Goal: Task Accomplishment & Management: Manage account settings

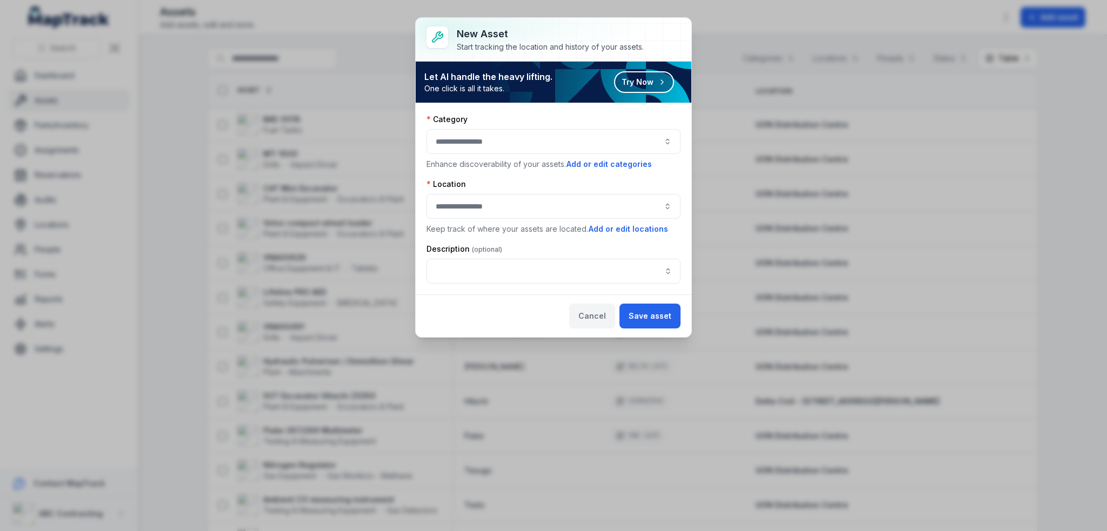
click at [588, 308] on button "Cancel" at bounding box center [592, 316] width 46 height 25
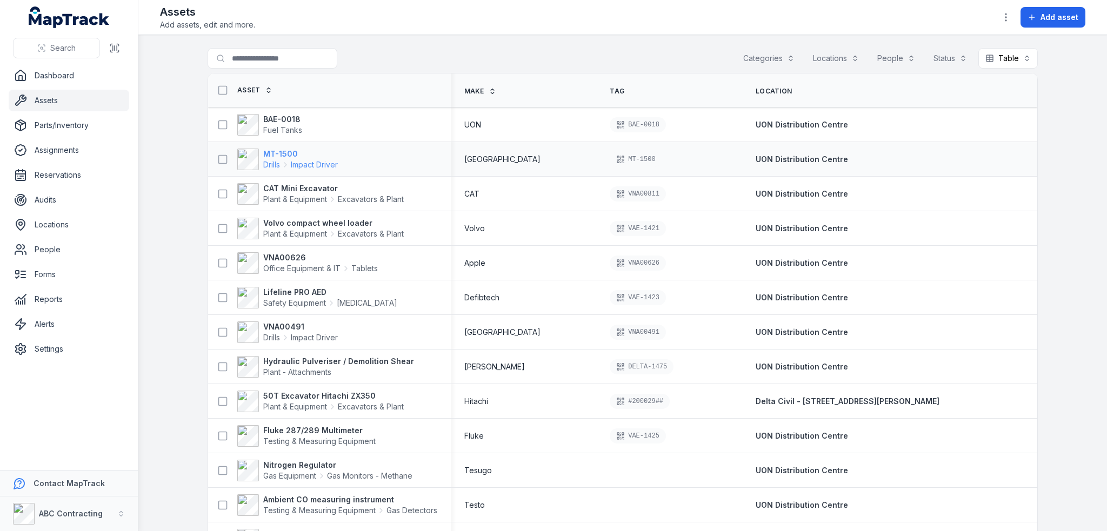
click at [276, 150] on strong "MT-1500" at bounding box center [300, 154] width 75 height 11
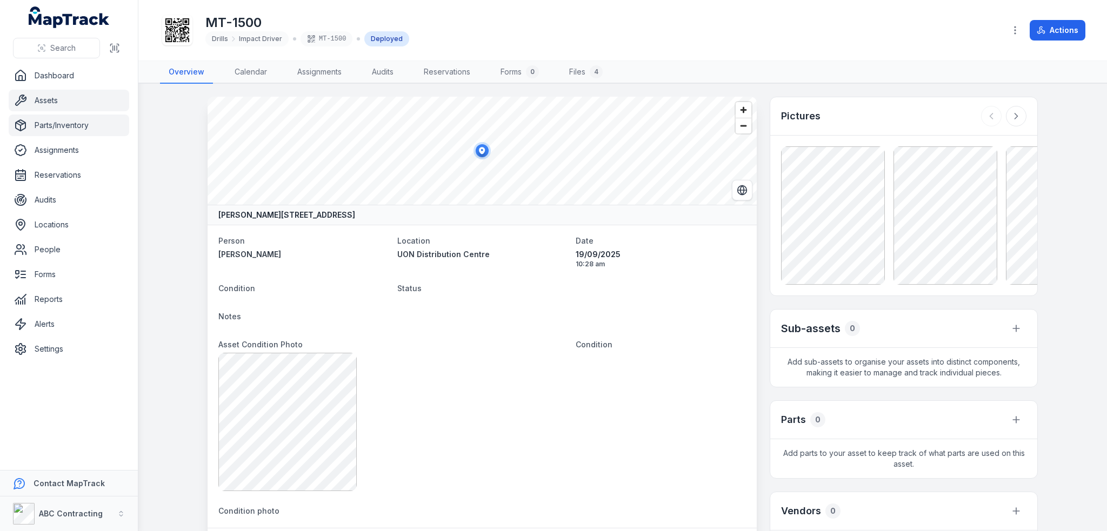
click at [60, 128] on link "Parts/Inventory" at bounding box center [69, 126] width 121 height 22
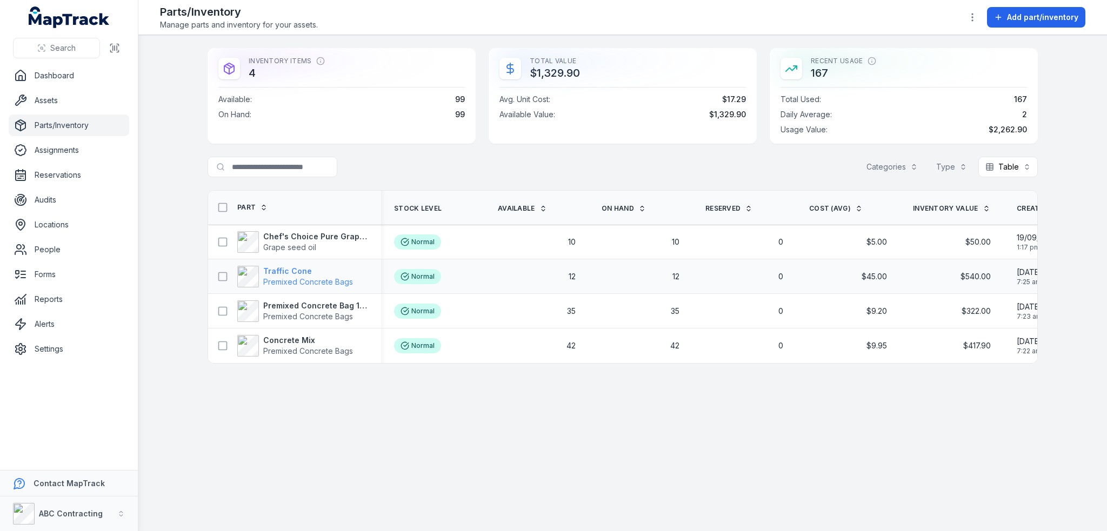
click at [301, 268] on strong "Traffic Cone" at bounding box center [308, 271] width 90 height 11
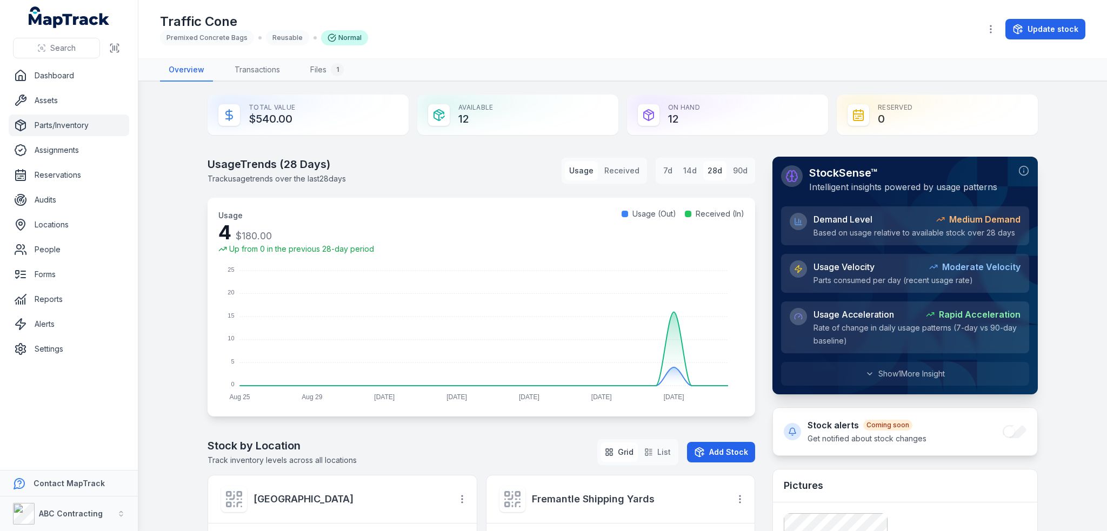
click at [505, 172] on div "Usage Trends ( 28 Days) Track usage trends over the last 28 days Usage Received…" at bounding box center [482, 171] width 548 height 28
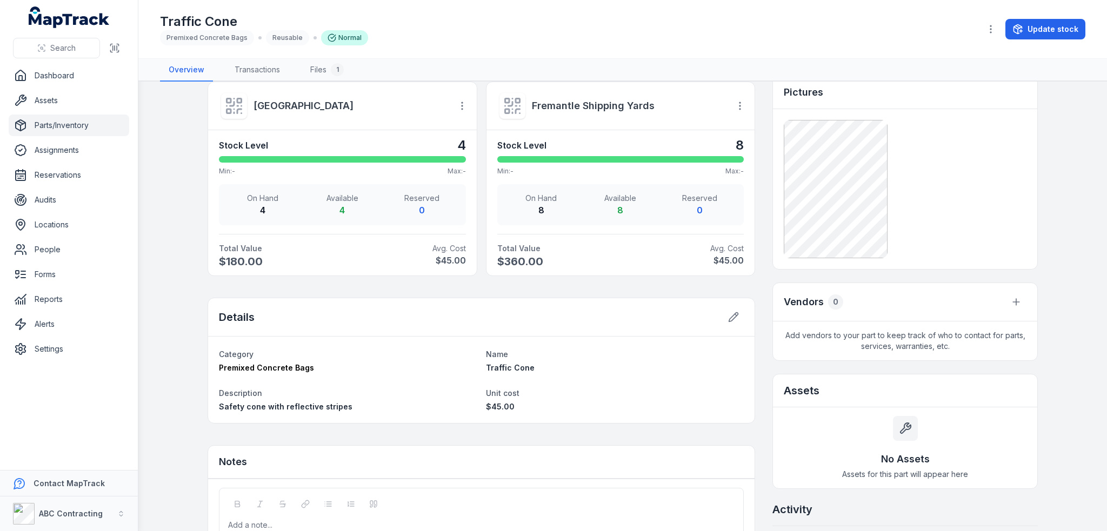
scroll to position [632, 0]
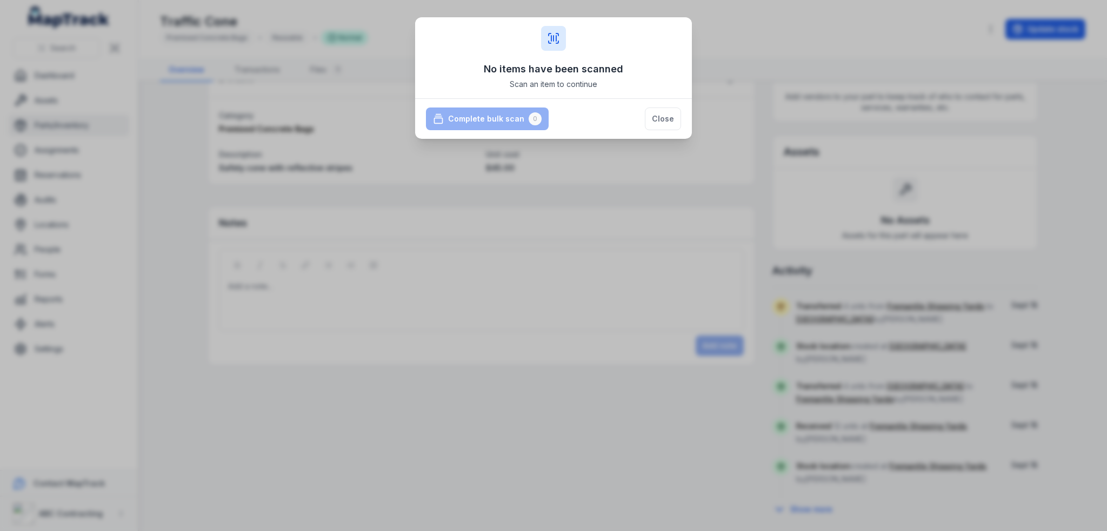
click at [442, 185] on div "No items have been scanned Scan an item to continue Complete bulk scan 0 Comple…" at bounding box center [553, 265] width 1107 height 531
click at [662, 116] on button "Close" at bounding box center [663, 119] width 36 height 23
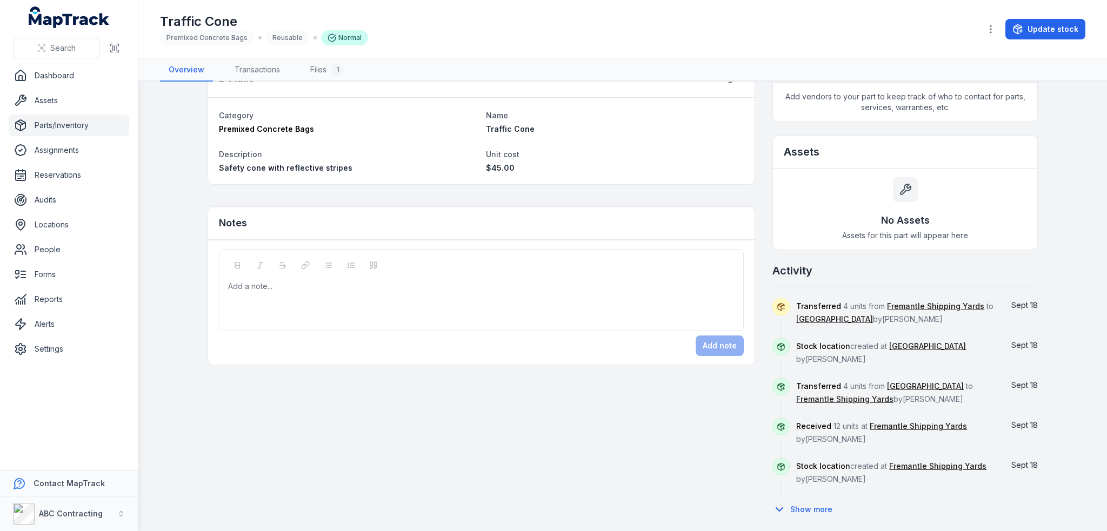
click at [174, 134] on main "Total Value $540.00 Available 12 On Hand 12 Reserved 0 Usage Trends ( 28 Days) …" at bounding box center [622, 307] width 969 height 450
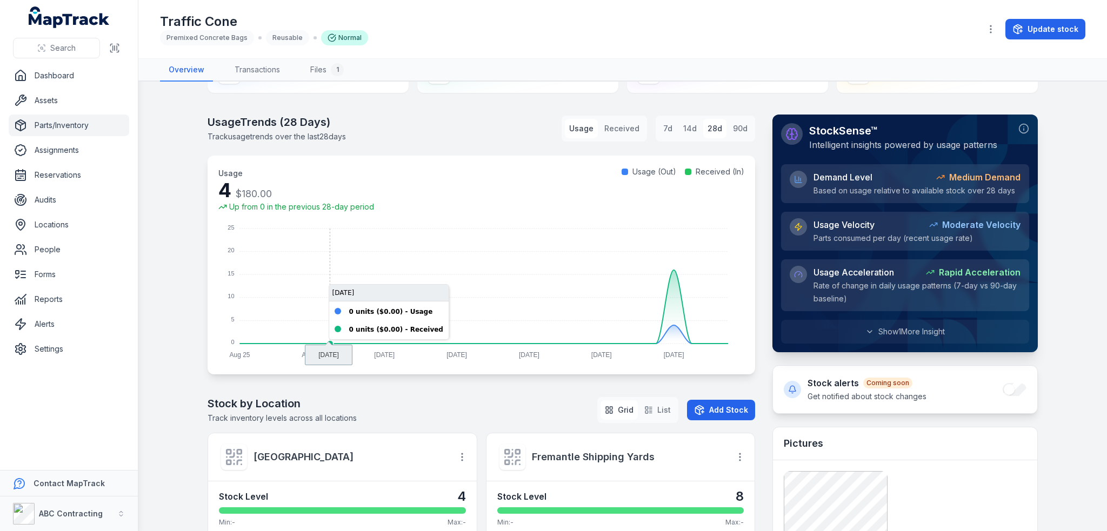
scroll to position [0, 0]
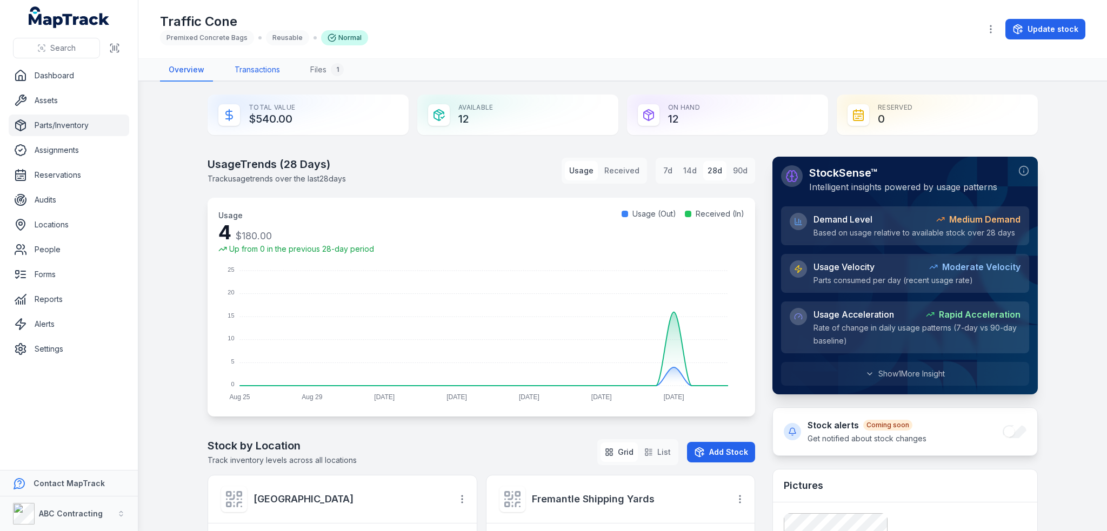
click at [264, 71] on link "Transactions" at bounding box center [257, 70] width 63 height 23
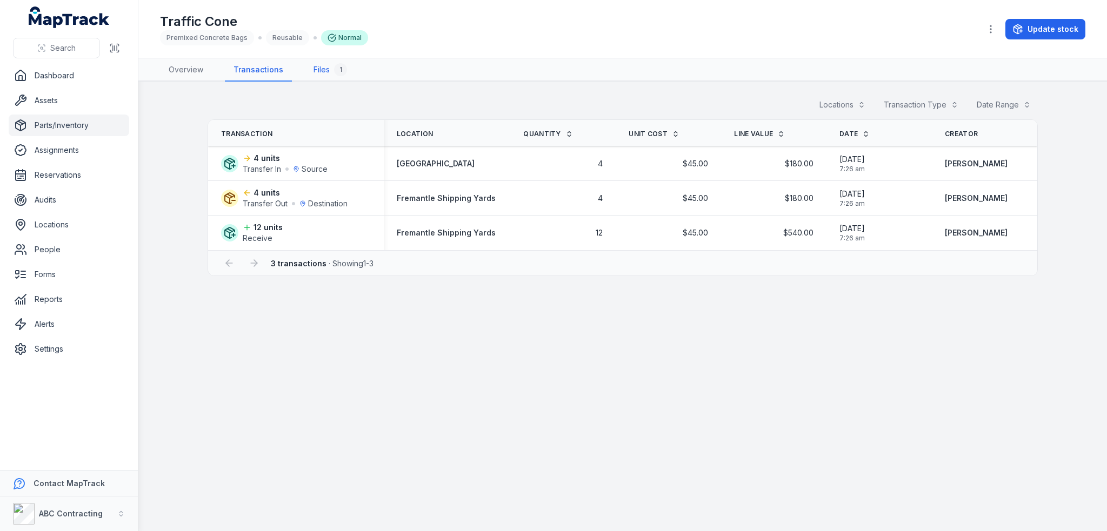
click at [328, 73] on link "Files 1" at bounding box center [330, 70] width 51 height 23
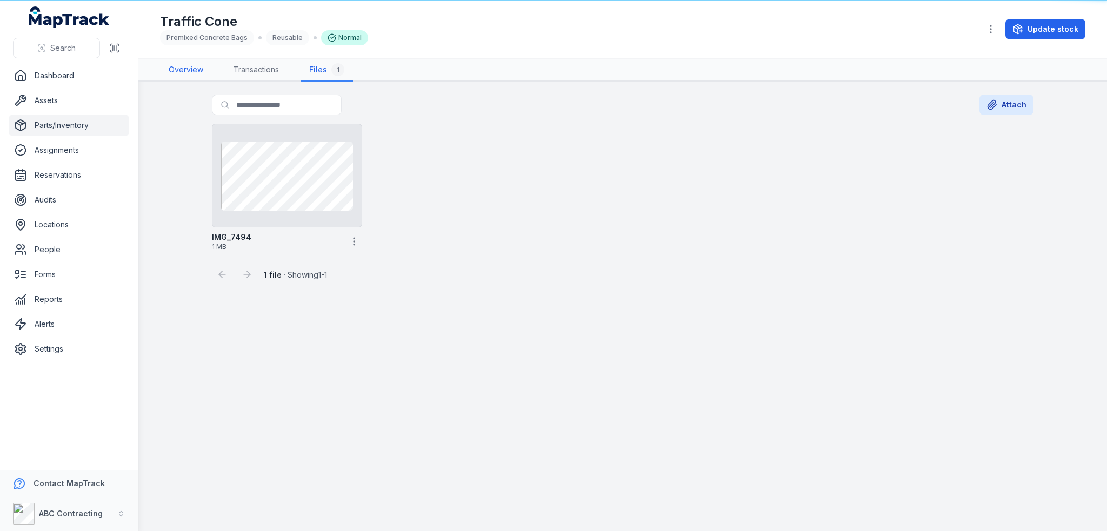
click at [189, 73] on link "Overview" at bounding box center [186, 70] width 52 height 23
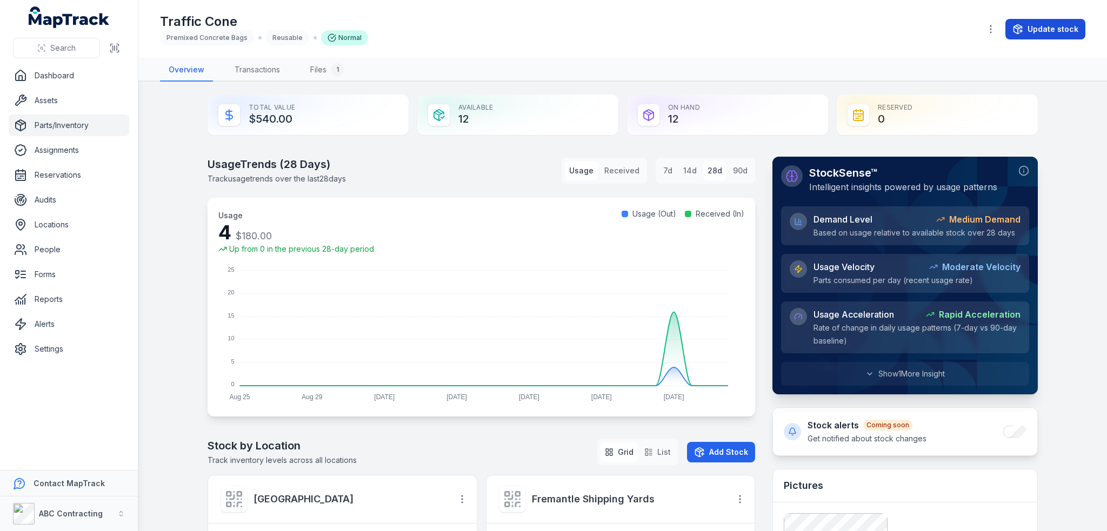
click at [1023, 22] on button "Update stock" at bounding box center [1045, 29] width 80 height 21
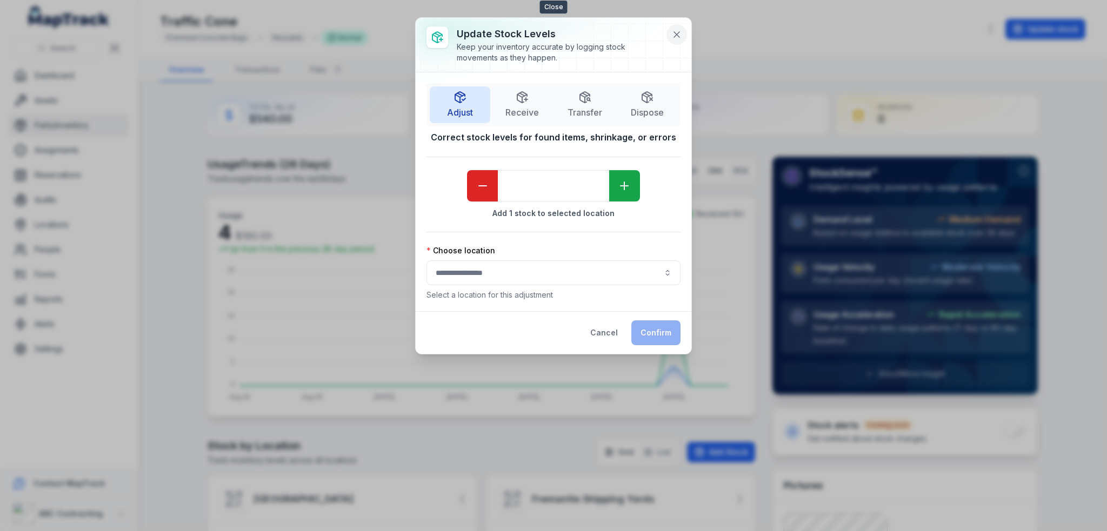
click at [679, 34] on icon at bounding box center [676, 34] width 11 height 11
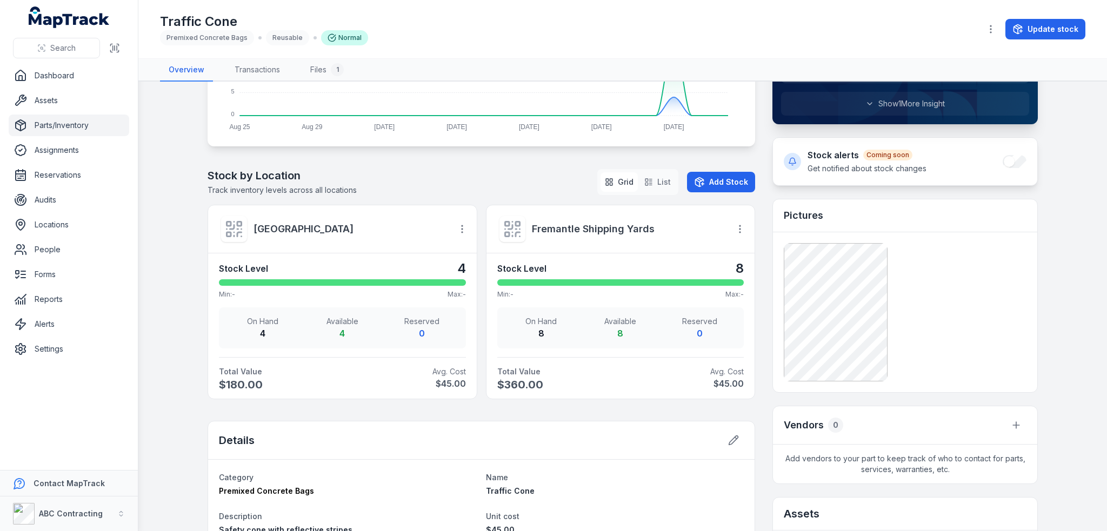
scroll to position [632, 0]
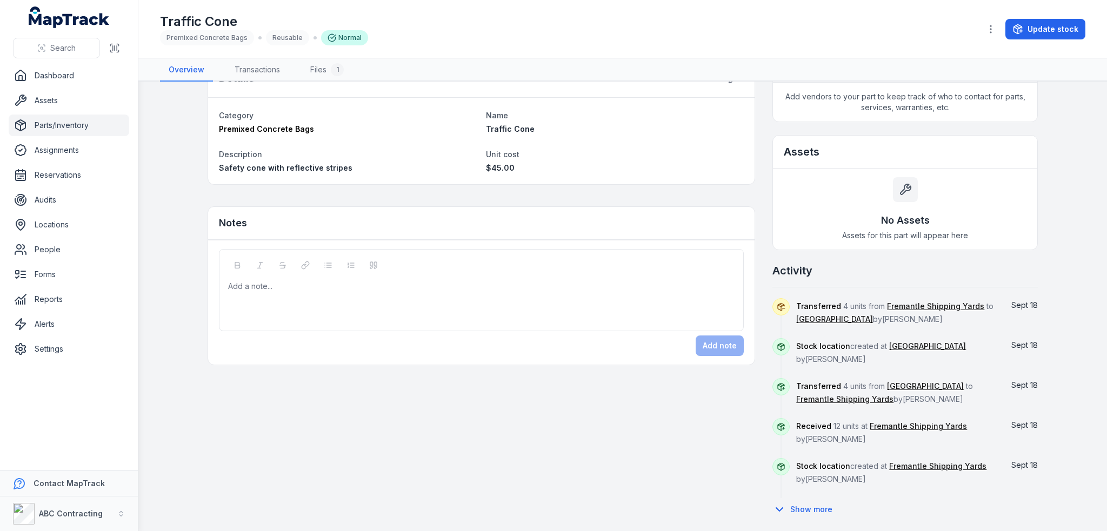
click at [262, 292] on div "Add a note..." at bounding box center [481, 302] width 506 height 43
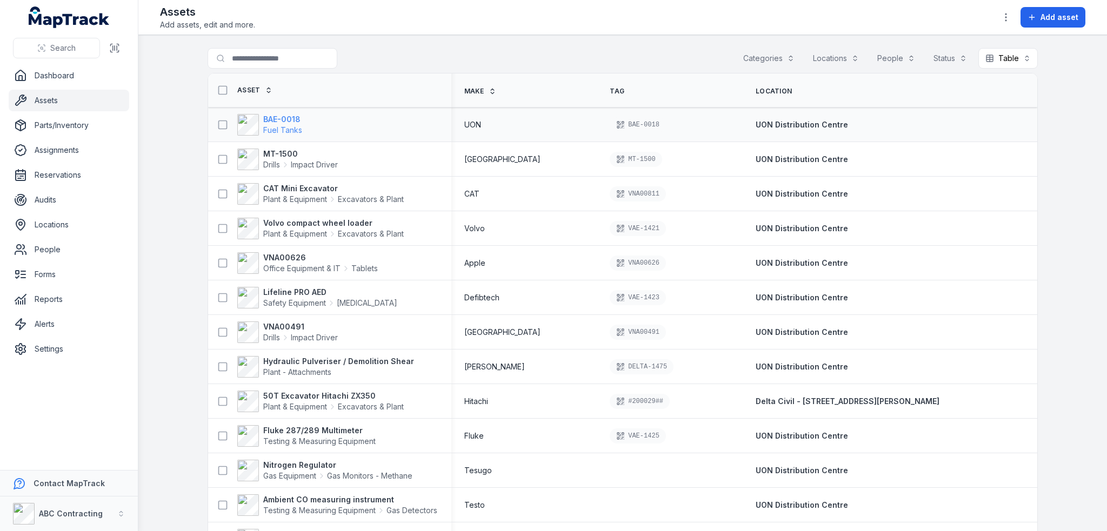
drag, startPoint x: 0, startPoint y: 0, endPoint x: 282, endPoint y: 119, distance: 305.9
click at [281, 118] on strong "BAE-0018" at bounding box center [282, 119] width 39 height 11
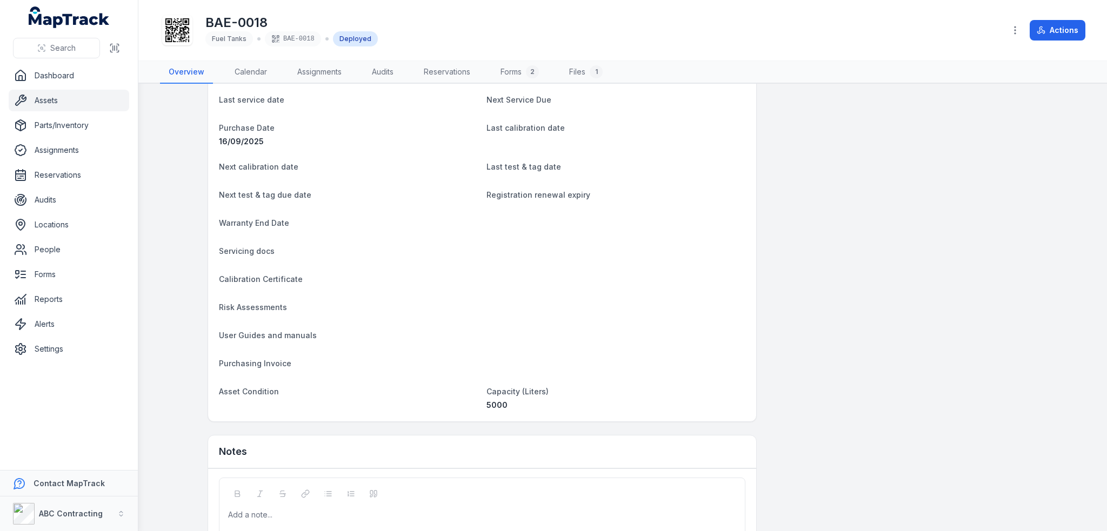
scroll to position [829, 0]
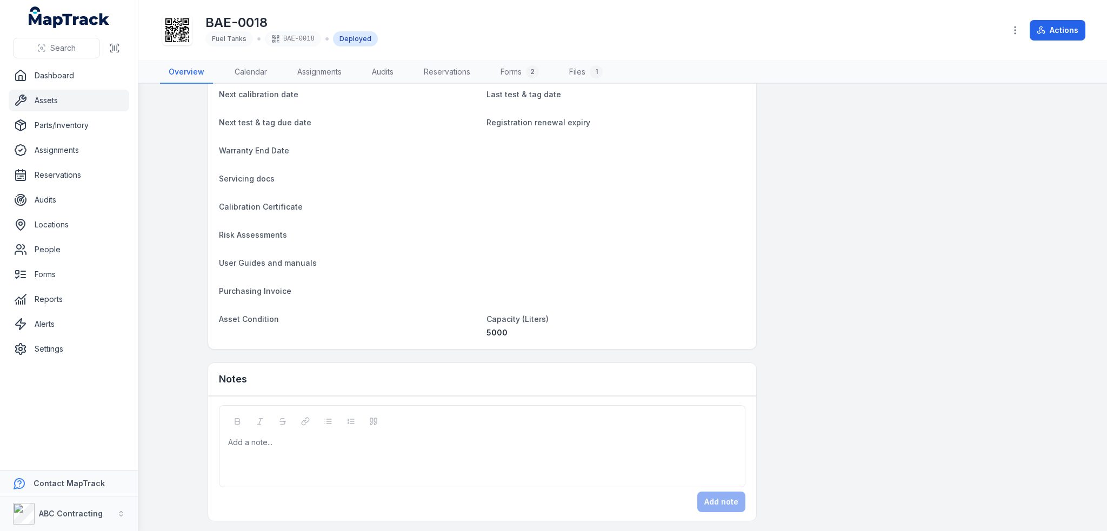
click at [372, 451] on div "Add a note..." at bounding box center [482, 458] width 508 height 43
